Goal: Check status: Check status

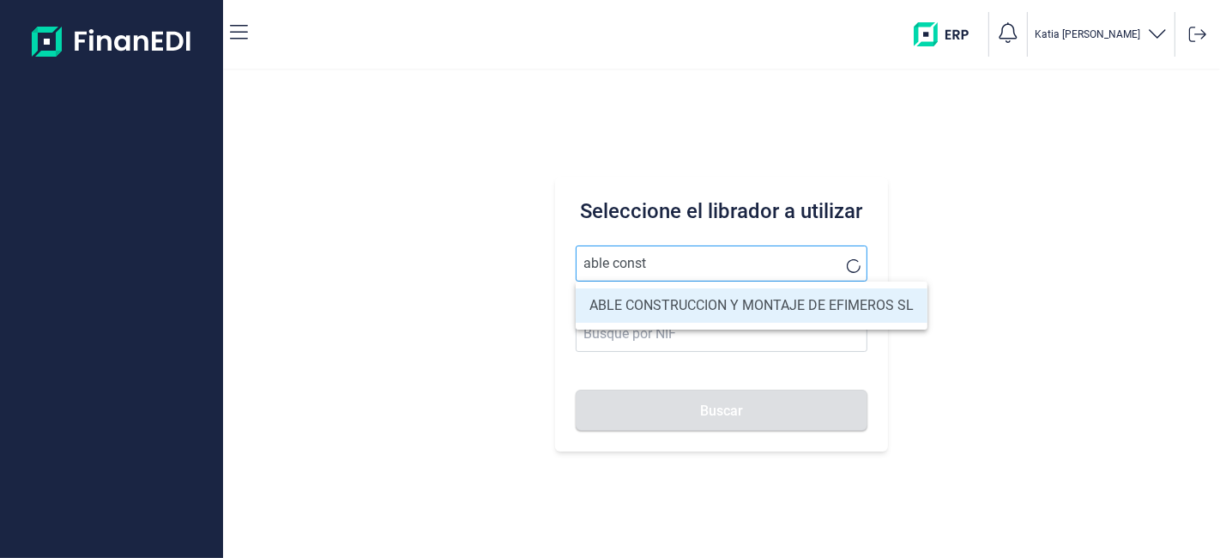
type input "ABLE CONSTRUCCION Y MONTAJE DE EFIMEROS SL"
type input "B85402501"
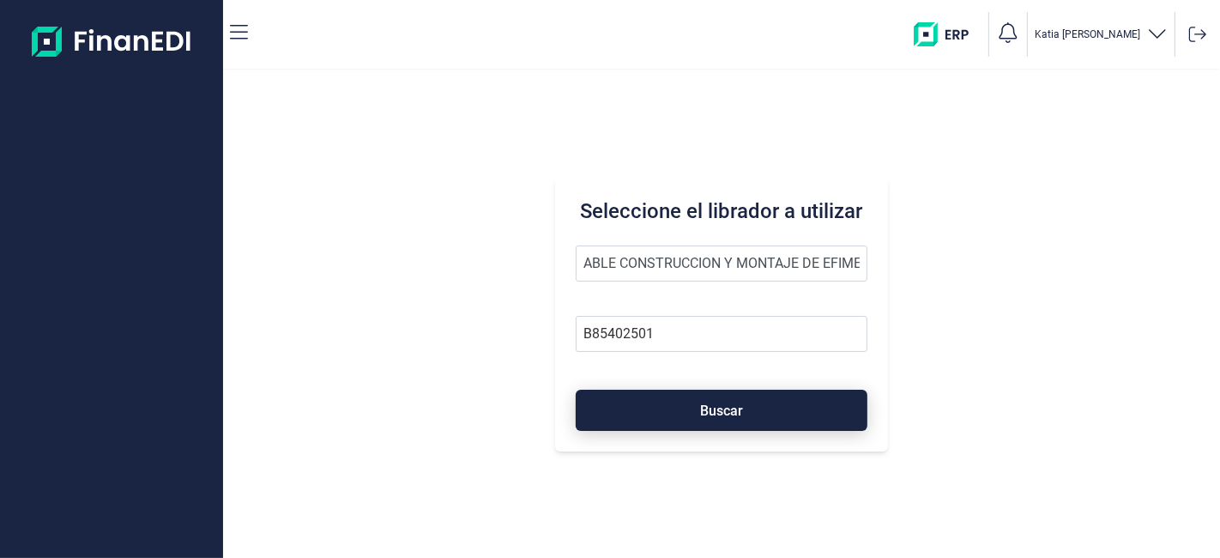
type input "ABLE CONSTRUCCION Y MONTAJE DE EFIMEROS SL"
click at [714, 403] on button "Buscar" at bounding box center [721, 410] width 291 height 41
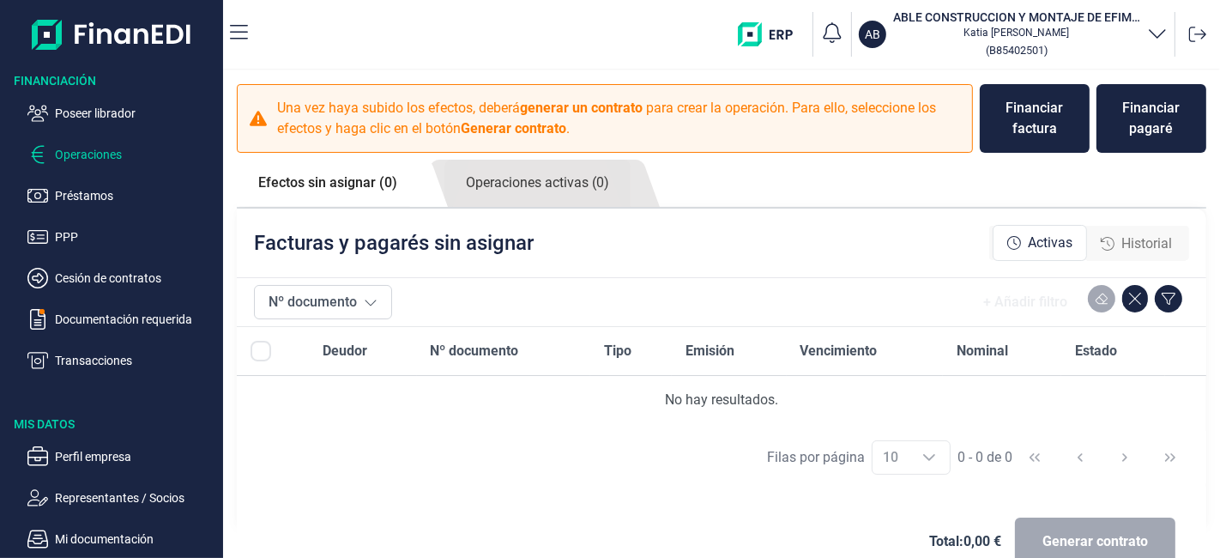
click at [1125, 239] on span "Historial" at bounding box center [1146, 243] width 51 height 21
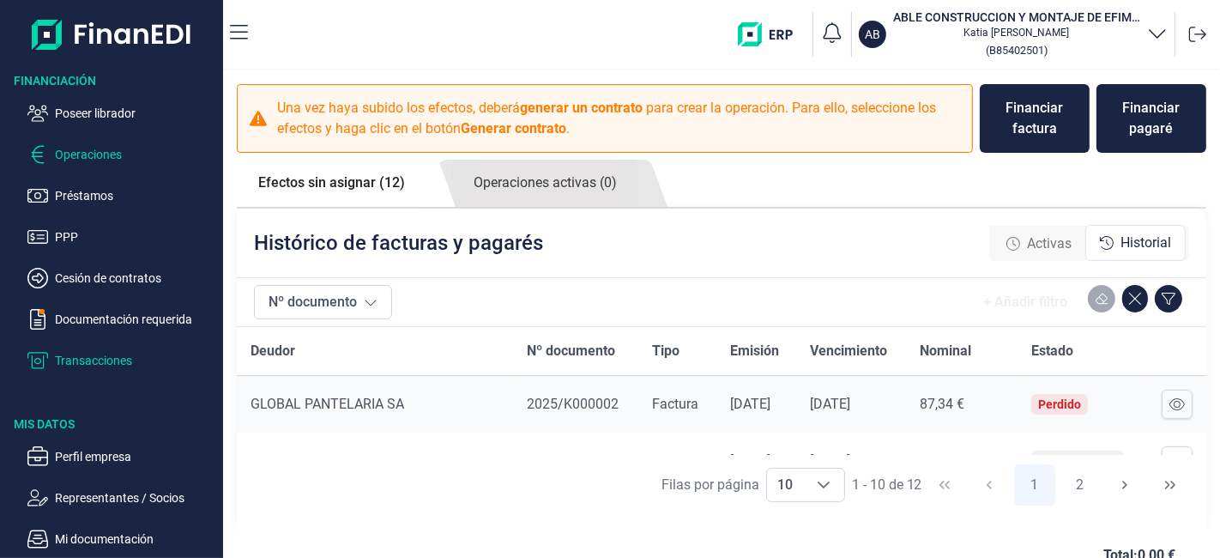
click at [91, 357] on p "Transacciones" at bounding box center [135, 360] width 161 height 21
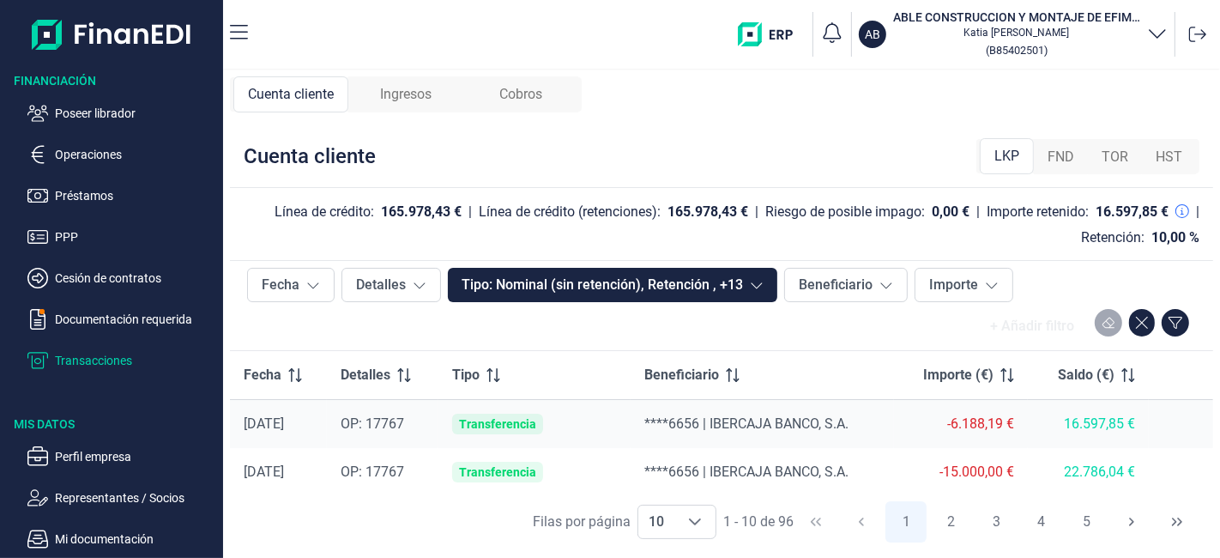
click at [405, 88] on span "Ingresos" at bounding box center [405, 94] width 51 height 21
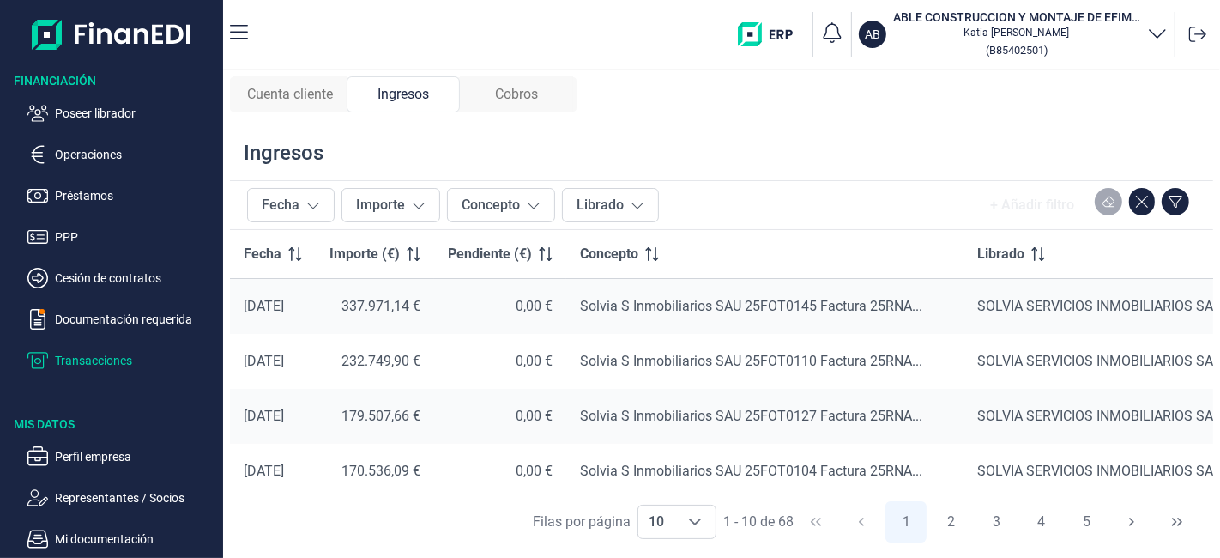
click at [517, 100] on span "Cobros" at bounding box center [516, 94] width 43 height 21
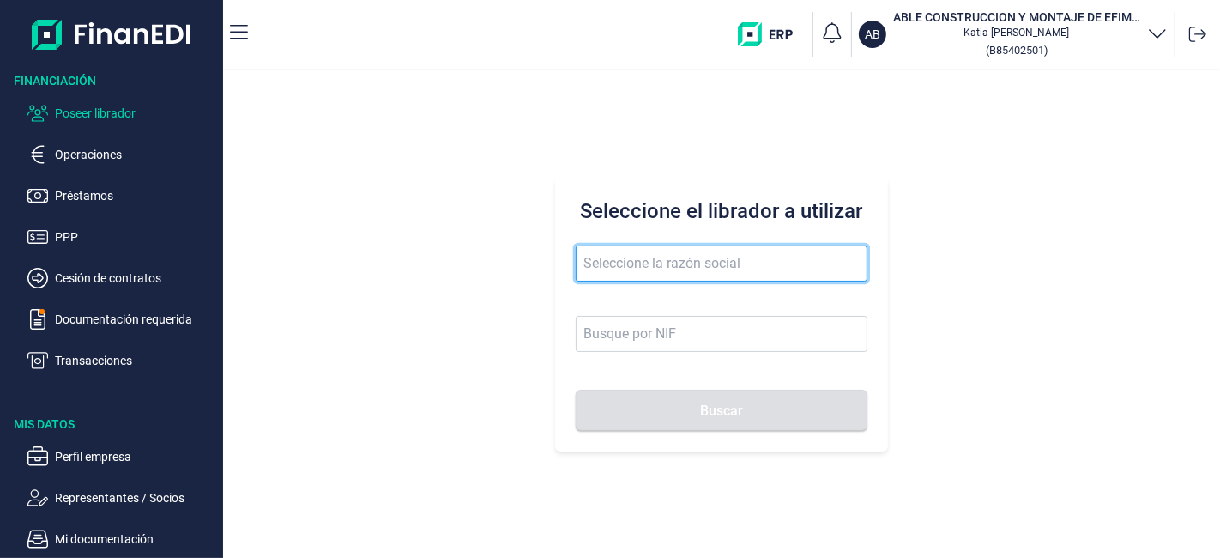
click at [649, 261] on input "text" at bounding box center [721, 263] width 291 height 36
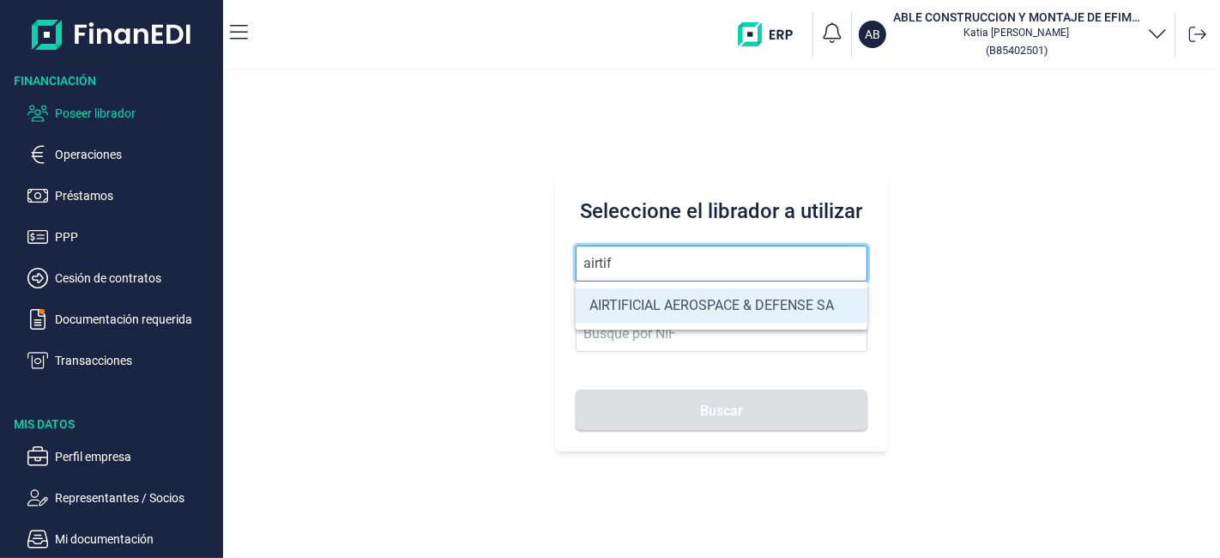
type input "AIRTIFICIAL AEROSPACE & DEFENSE SA"
type input "A72309149"
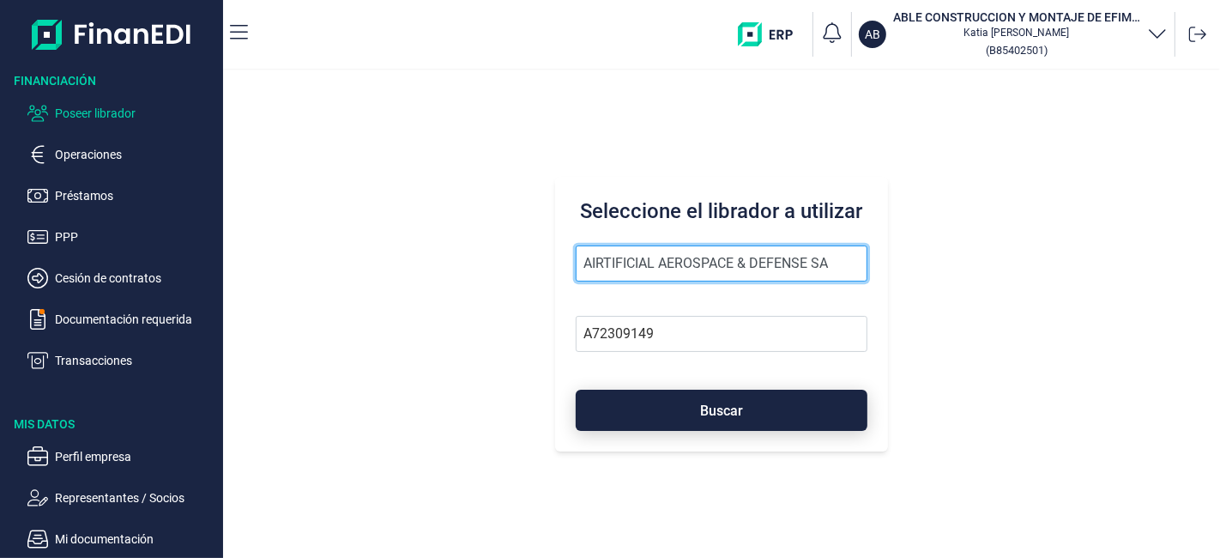
type input "AIRTIFICIAL AEROSPACE & DEFENSE SA"
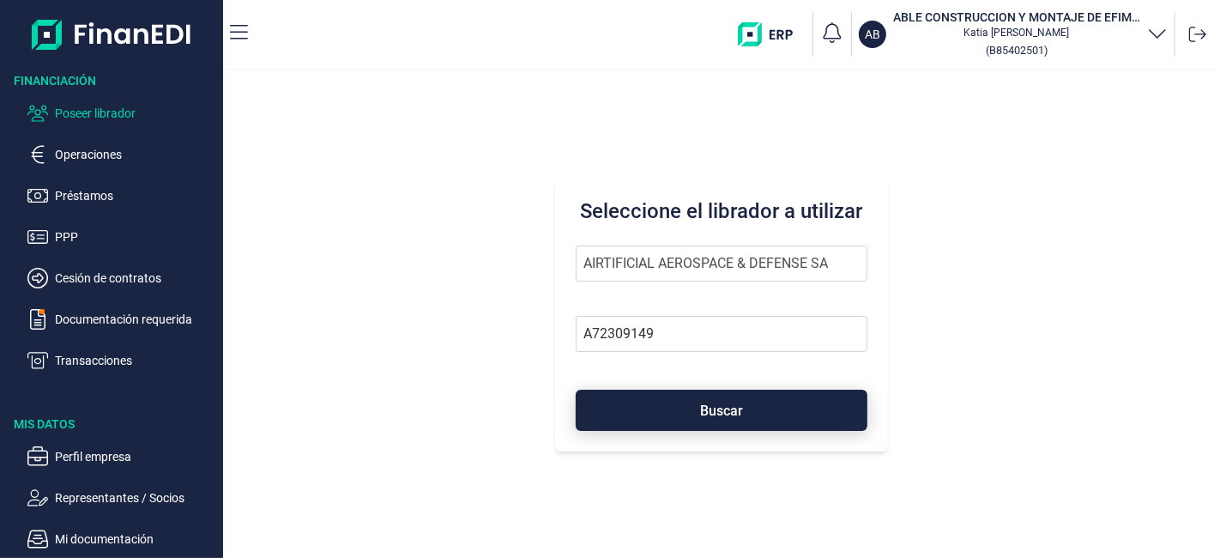
click at [675, 418] on button "Buscar" at bounding box center [721, 410] width 291 height 41
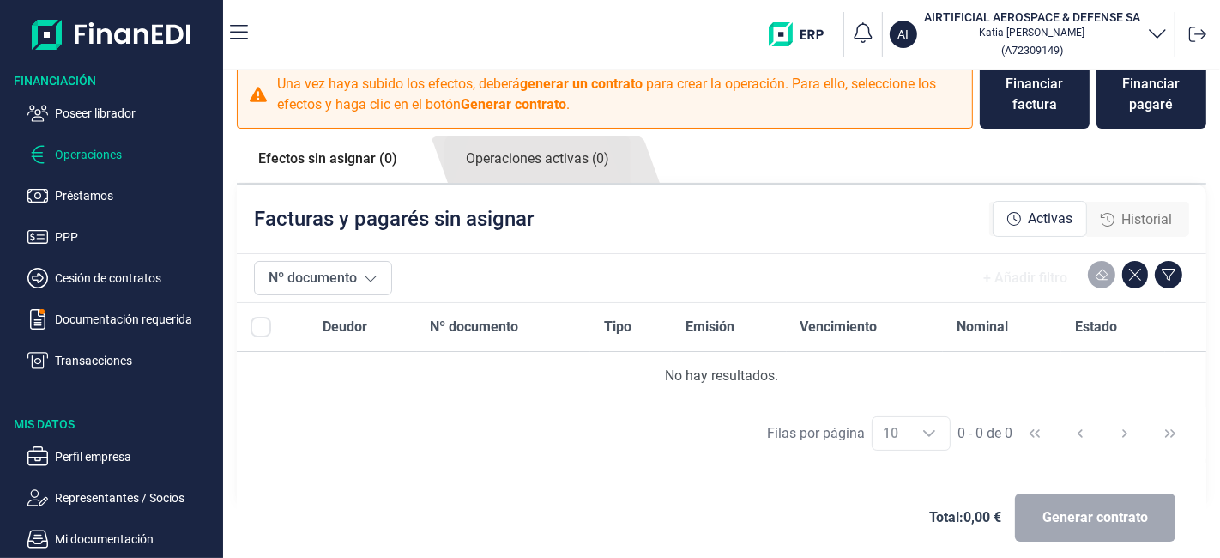
scroll to position [38, 0]
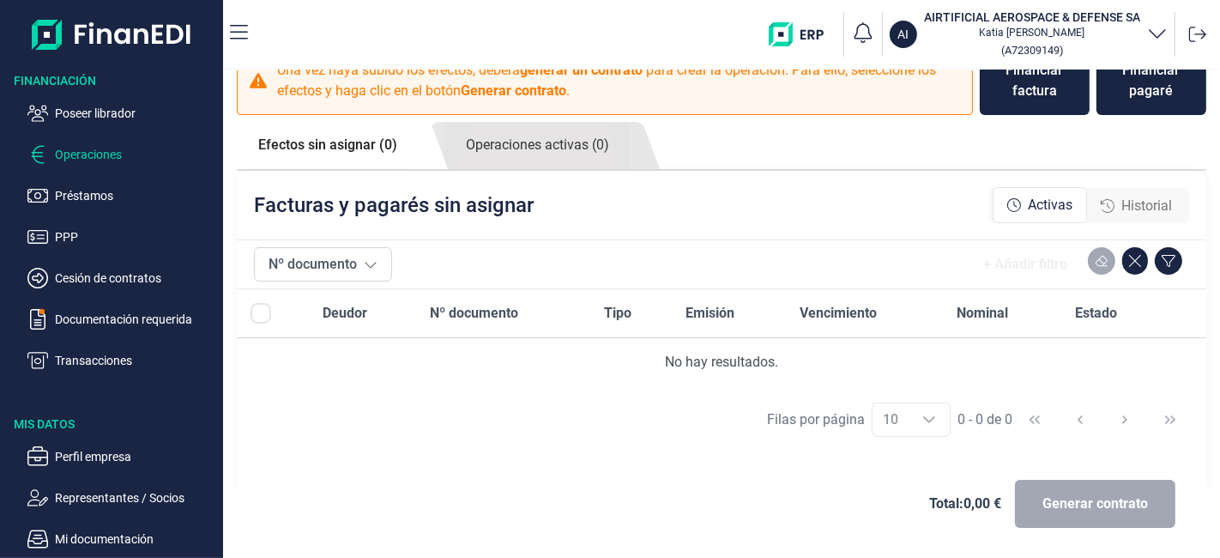
click at [1157, 209] on span "Historial" at bounding box center [1146, 206] width 51 height 21
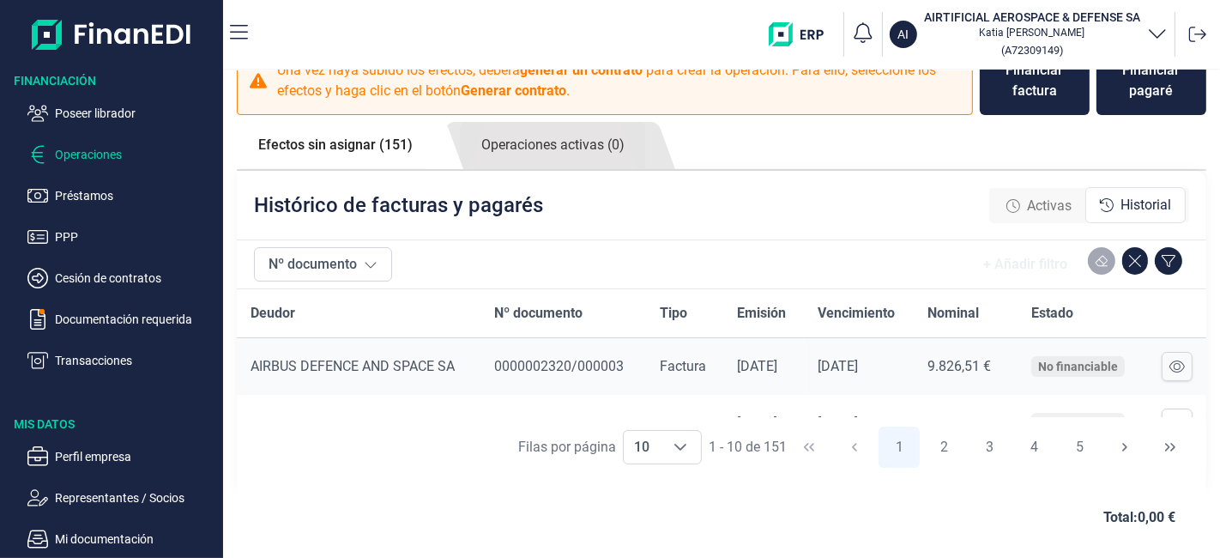
scroll to position [0, 0]
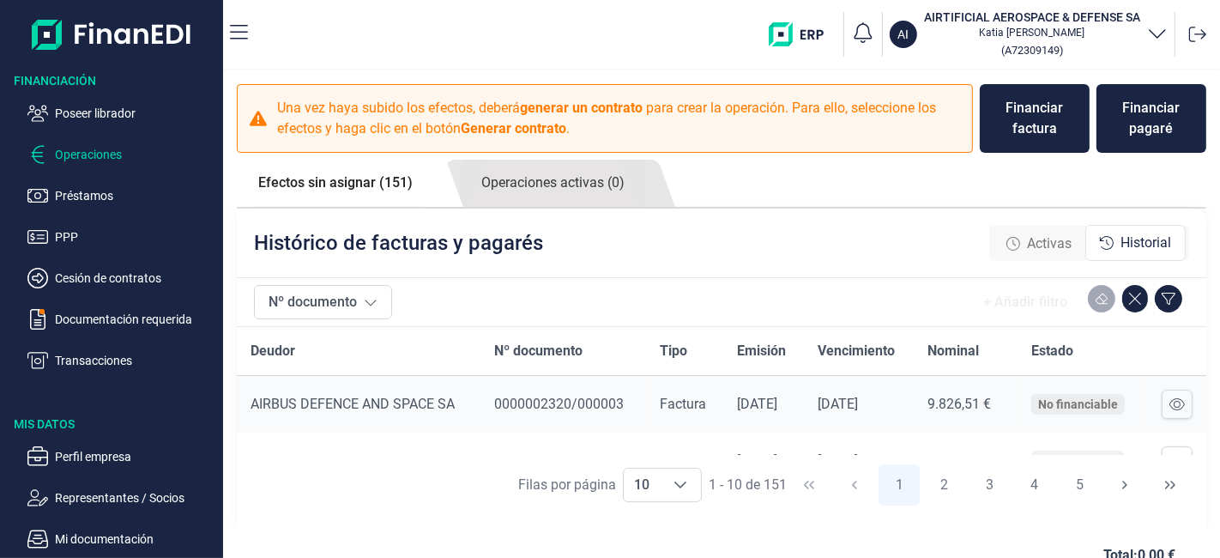
click at [81, 150] on p "Operaciones" at bounding box center [135, 154] width 161 height 21
click at [119, 366] on p "Transacciones" at bounding box center [135, 360] width 161 height 21
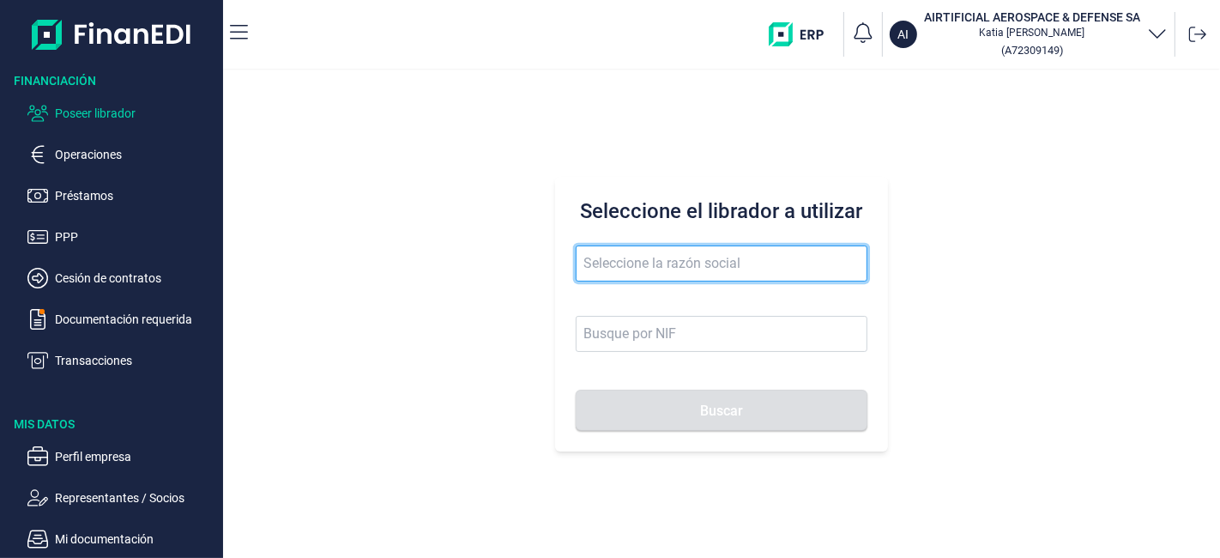
click at [624, 270] on input "text" at bounding box center [721, 263] width 291 height 36
type input "gestion y servicios almorox"
click at [576, 390] on button "Buscar" at bounding box center [721, 410] width 291 height 41
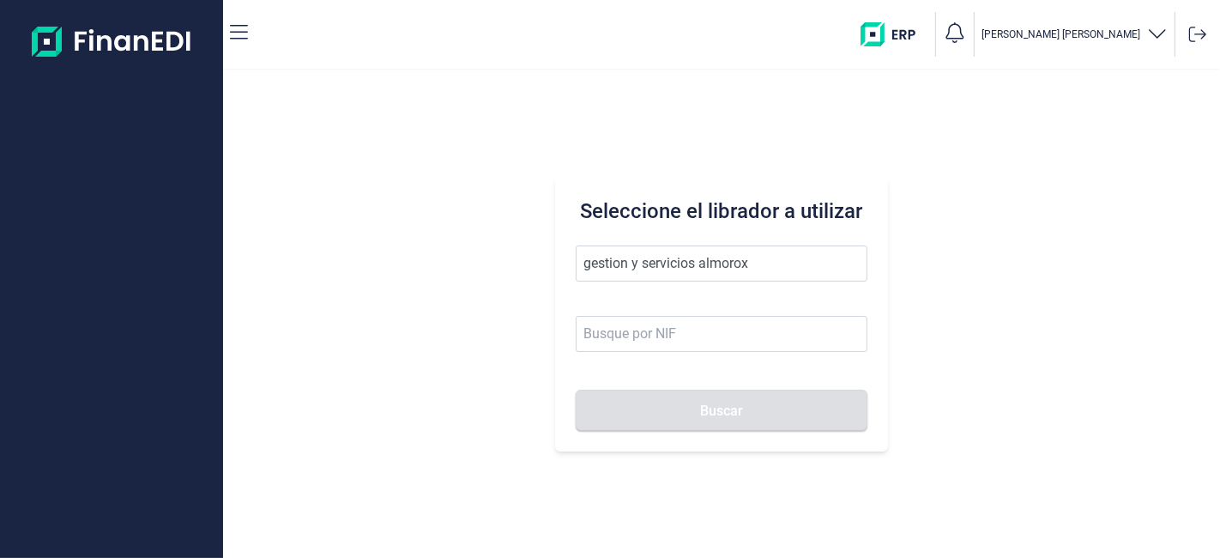
type input "gestion y servicios almorox"
click at [576, 390] on button "Buscar" at bounding box center [721, 410] width 291 height 41
